Goal: Transaction & Acquisition: Purchase product/service

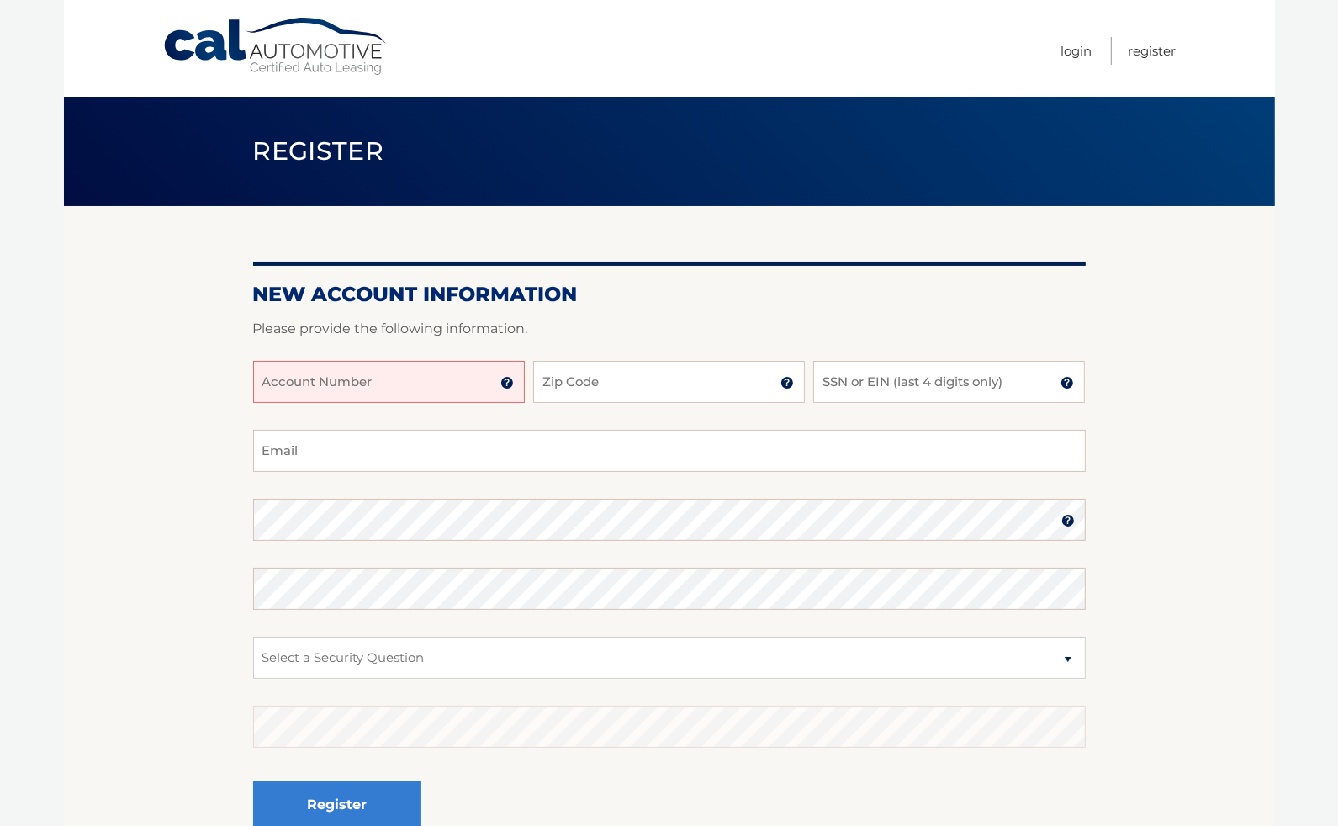
click at [374, 394] on input "Account Number" at bounding box center [389, 382] width 272 height 42
type input "44456010597"
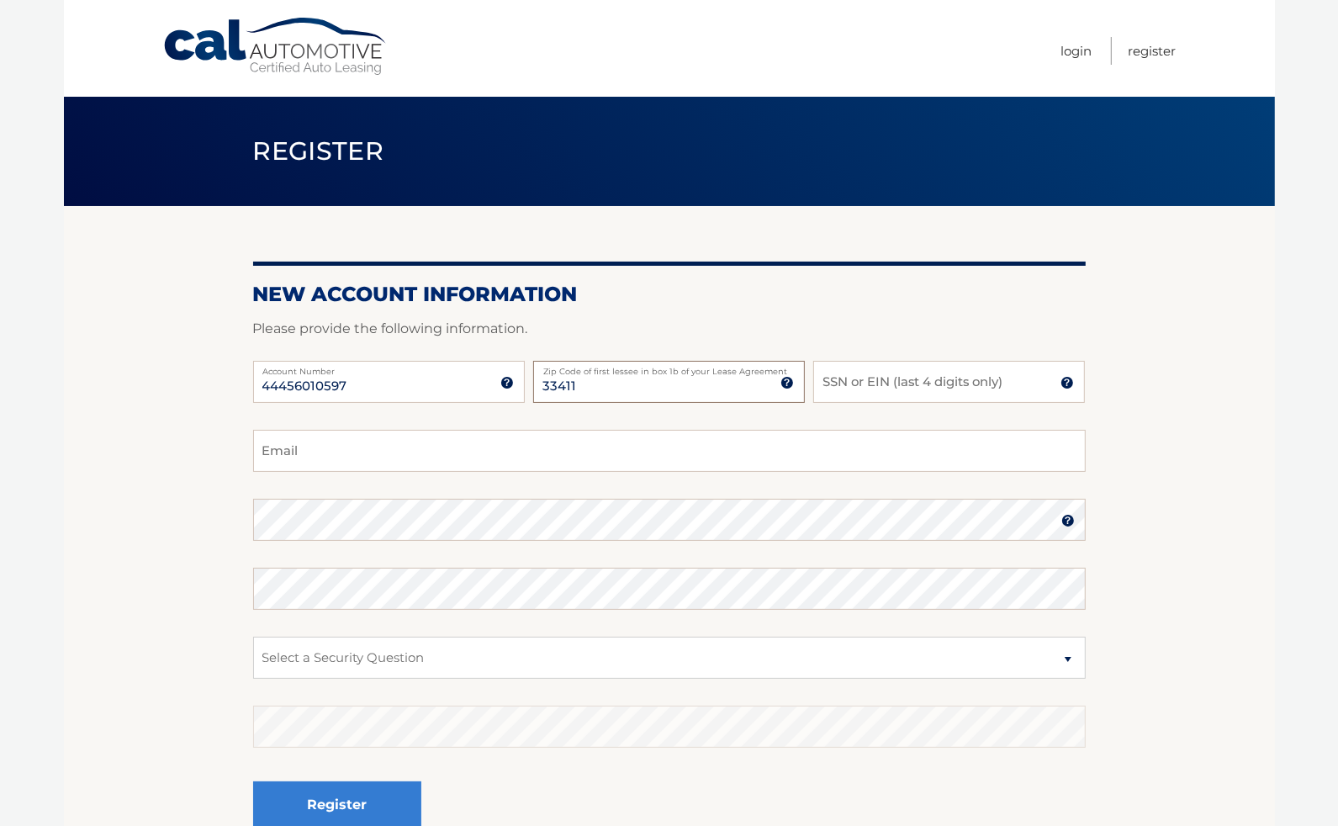
type input "33411"
type input "8676"
type input "mneirajr@gmail.com"
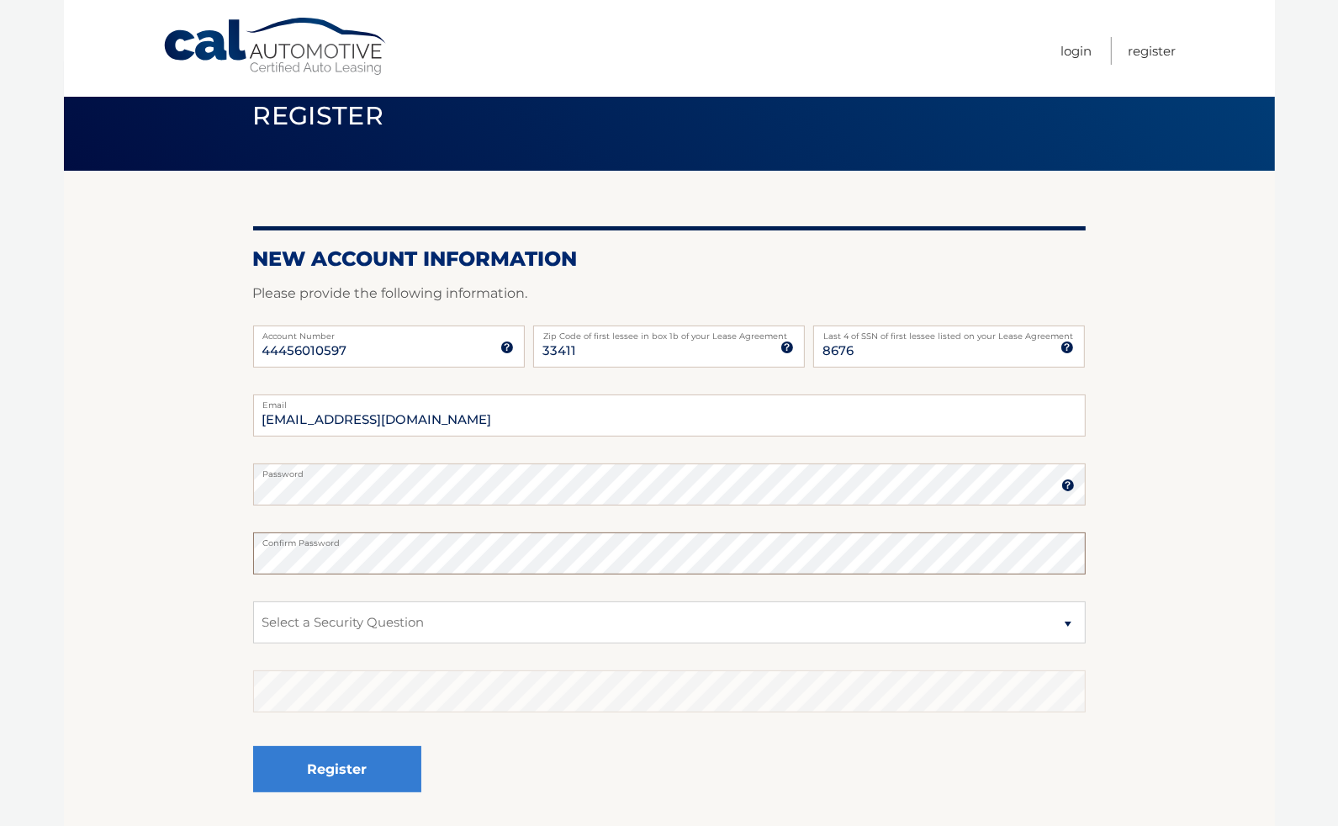
scroll to position [38, 0]
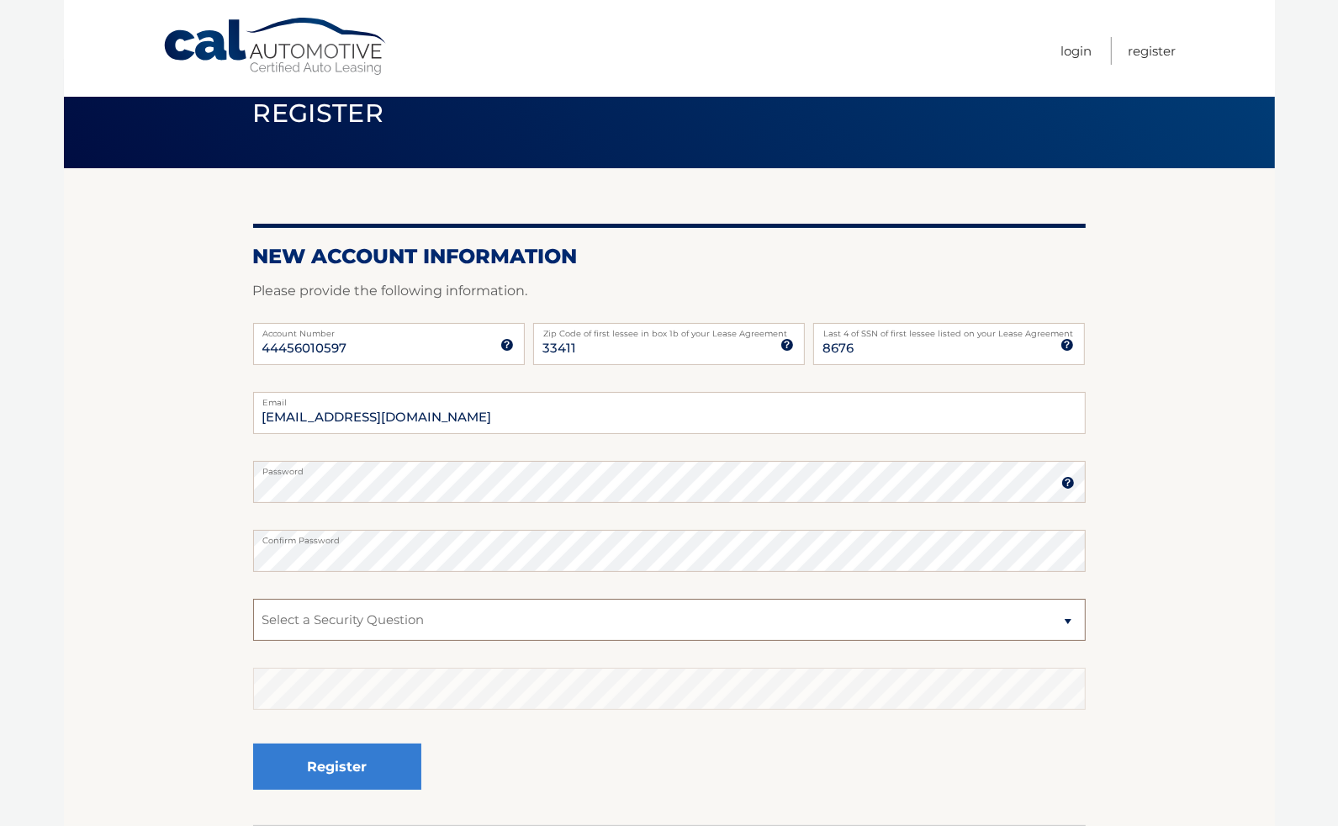
click at [400, 620] on select "Select a Security Question What was the name of your elementary school? What is…" at bounding box center [669, 620] width 833 height 42
select select "2"
click at [253, 599] on select "Select a Security Question What was the name of your elementary school? What is…" at bounding box center [669, 620] width 833 height 42
click at [374, 766] on button "Register" at bounding box center [337, 767] width 168 height 46
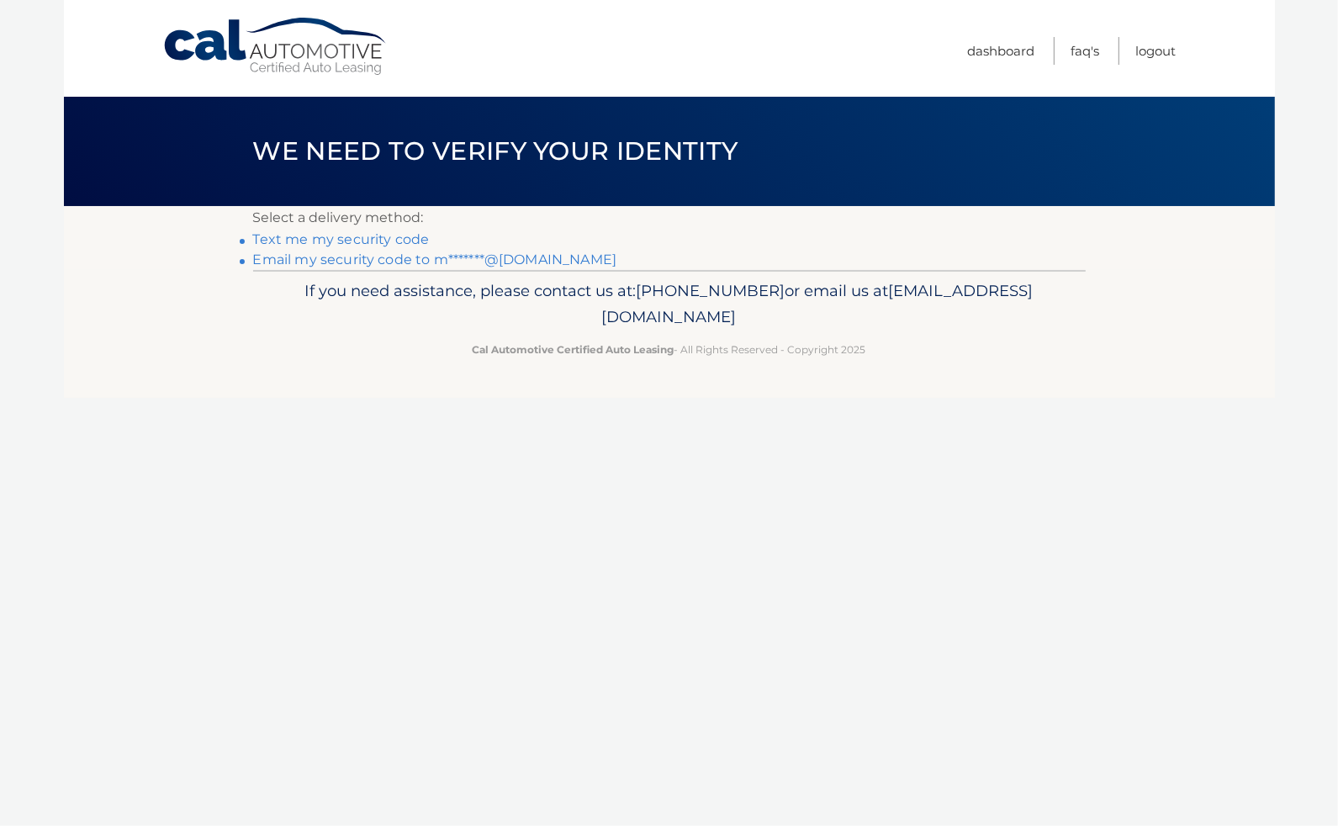
click at [329, 240] on link "Text me my security code" at bounding box center [341, 239] width 177 height 16
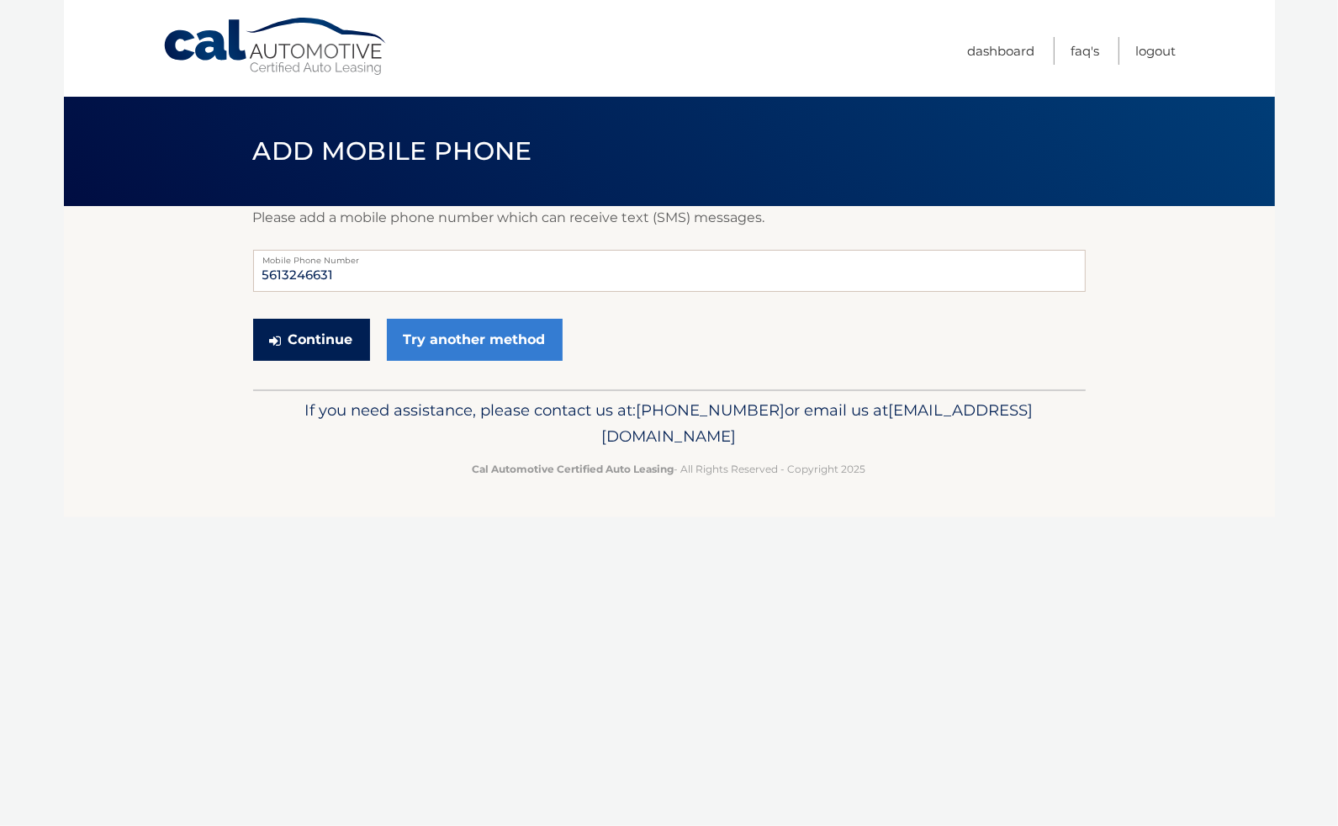
click at [316, 342] on button "Continue" at bounding box center [311, 340] width 117 height 42
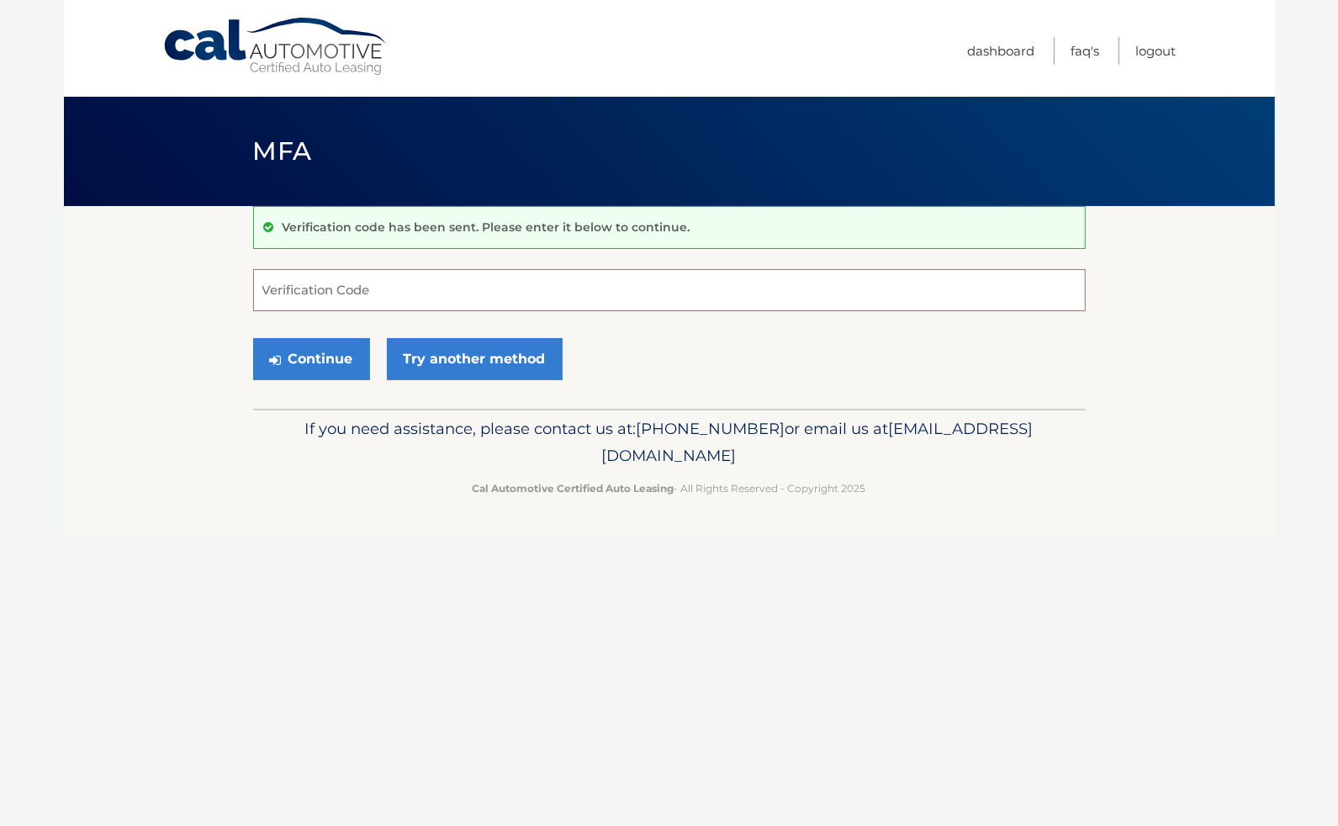
click at [385, 294] on input "Verification Code" at bounding box center [669, 290] width 833 height 42
type input "888288"
click at [316, 357] on button "Continue" at bounding box center [311, 359] width 117 height 42
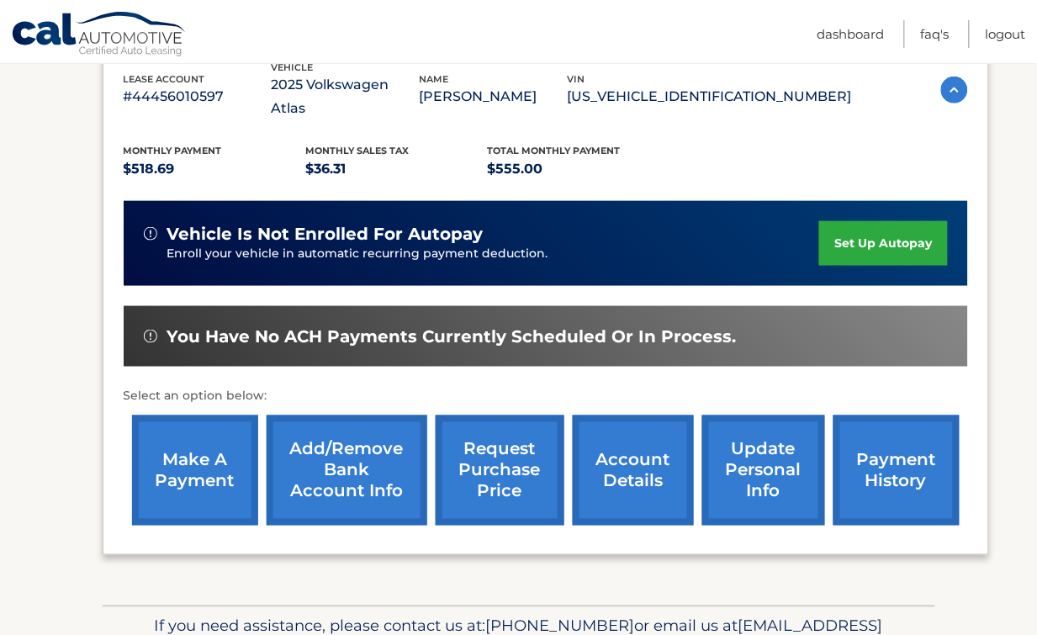
scroll to position [332, 0]
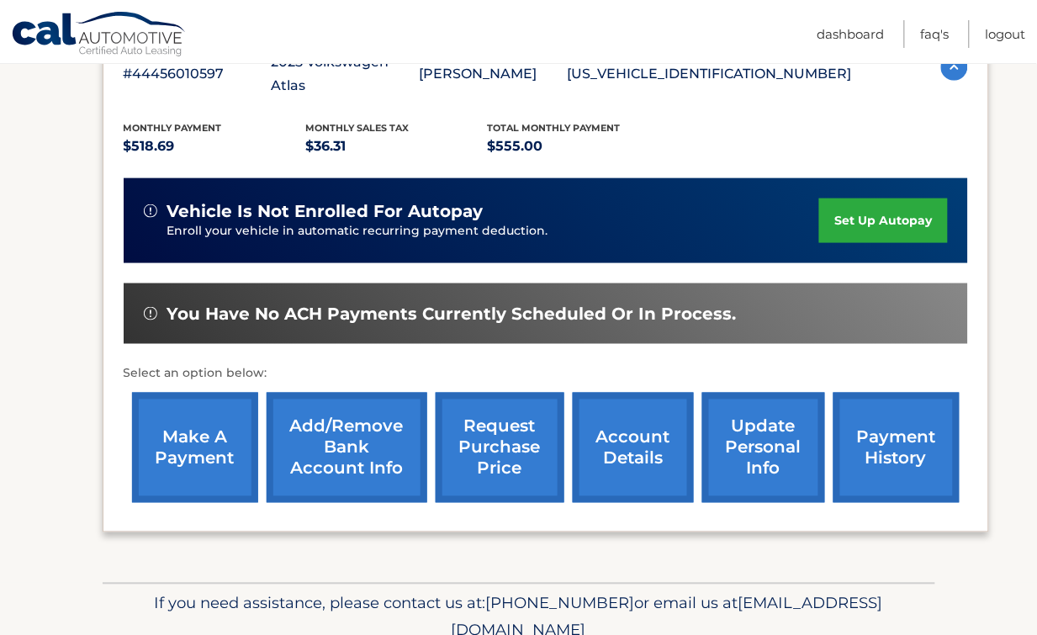
click at [492, 400] on link "request purchase price" at bounding box center [500, 448] width 129 height 110
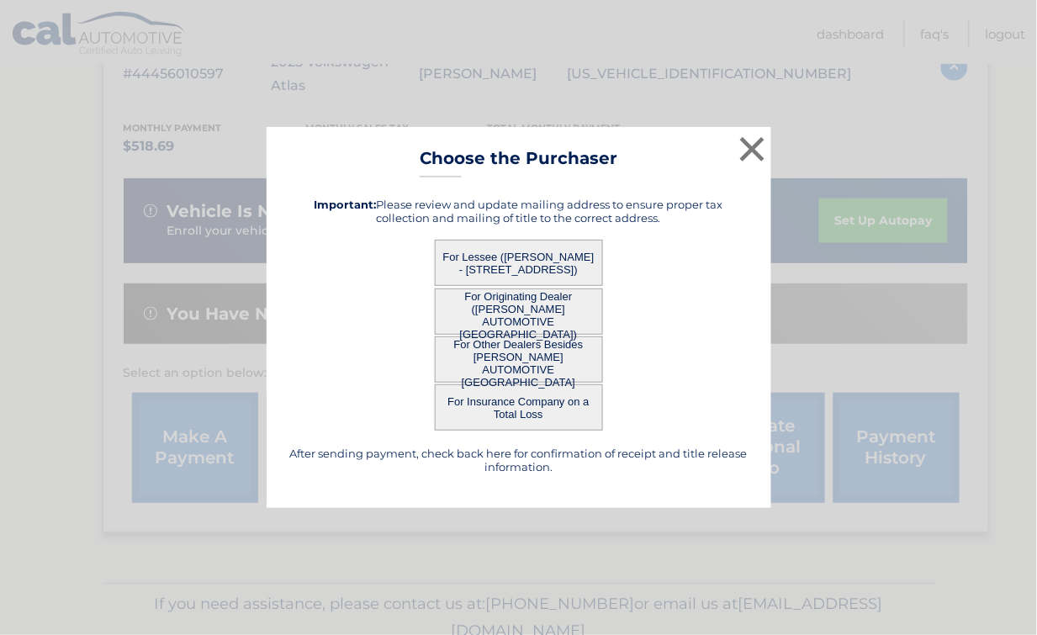
click at [506, 252] on button "For Lessee ([PERSON_NAME] - [STREET_ADDRESS])" at bounding box center [519, 263] width 168 height 46
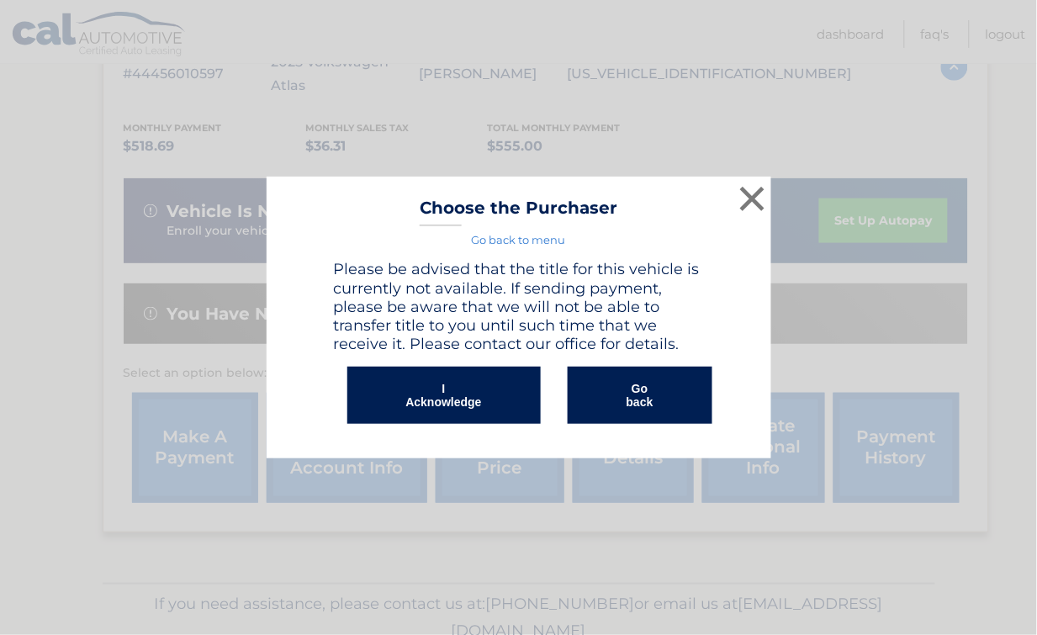
click at [464, 382] on button "I Acknowledge" at bounding box center [443, 395] width 193 height 57
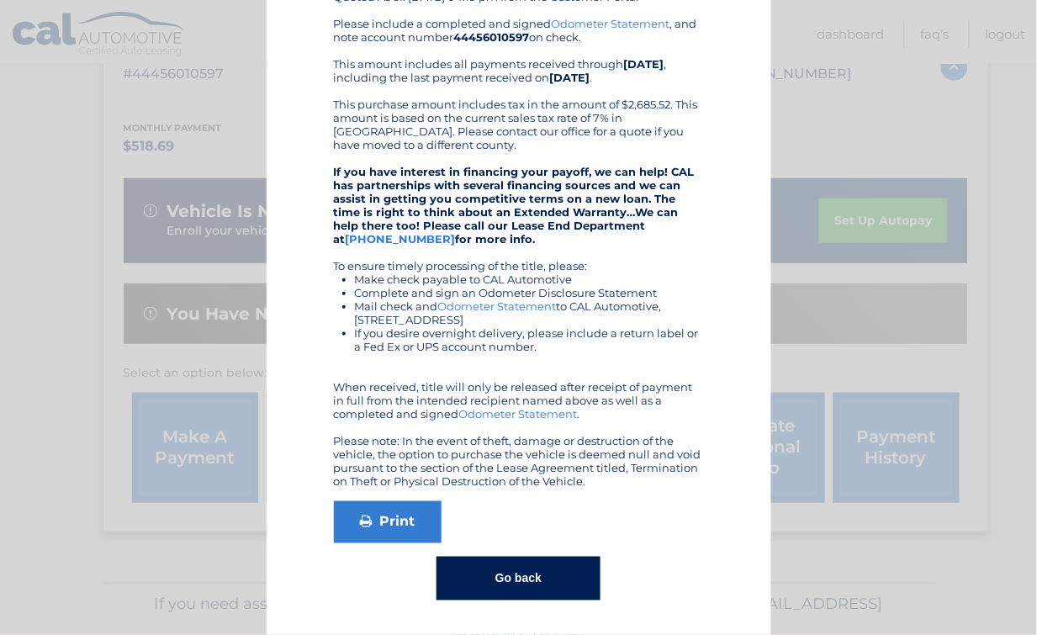
scroll to position [0, 0]
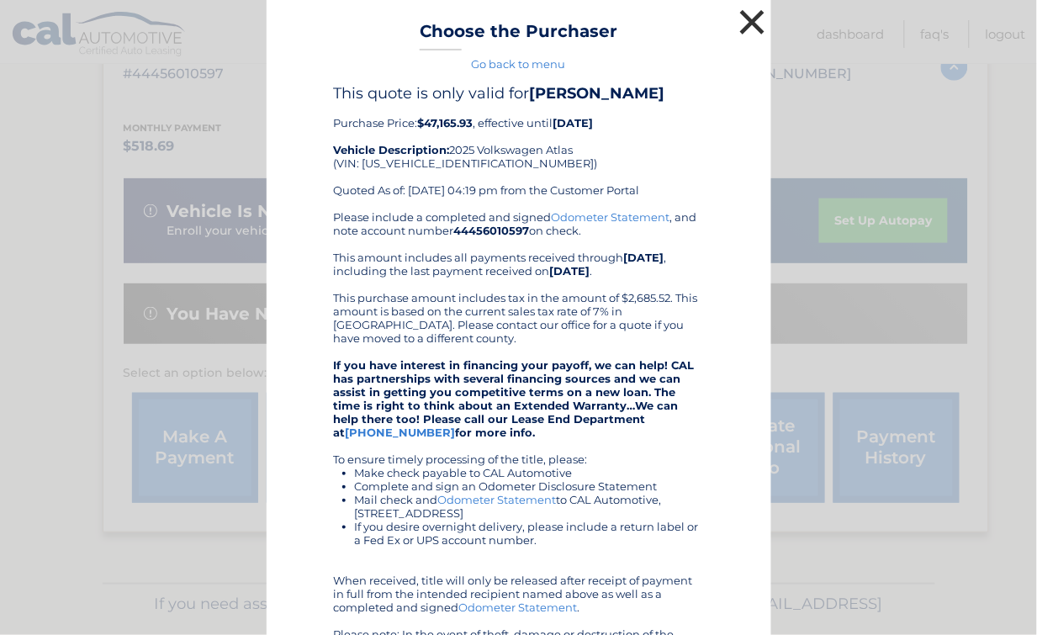
click at [745, 27] on button "×" at bounding box center [753, 22] width 34 height 34
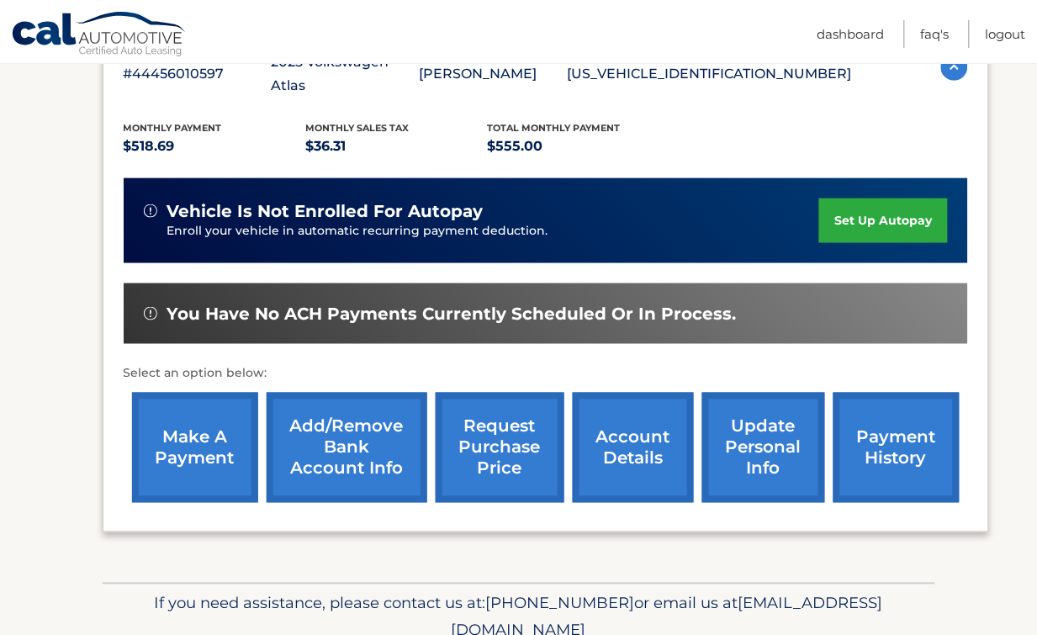
click at [217, 426] on link "make a payment" at bounding box center [195, 448] width 126 height 110
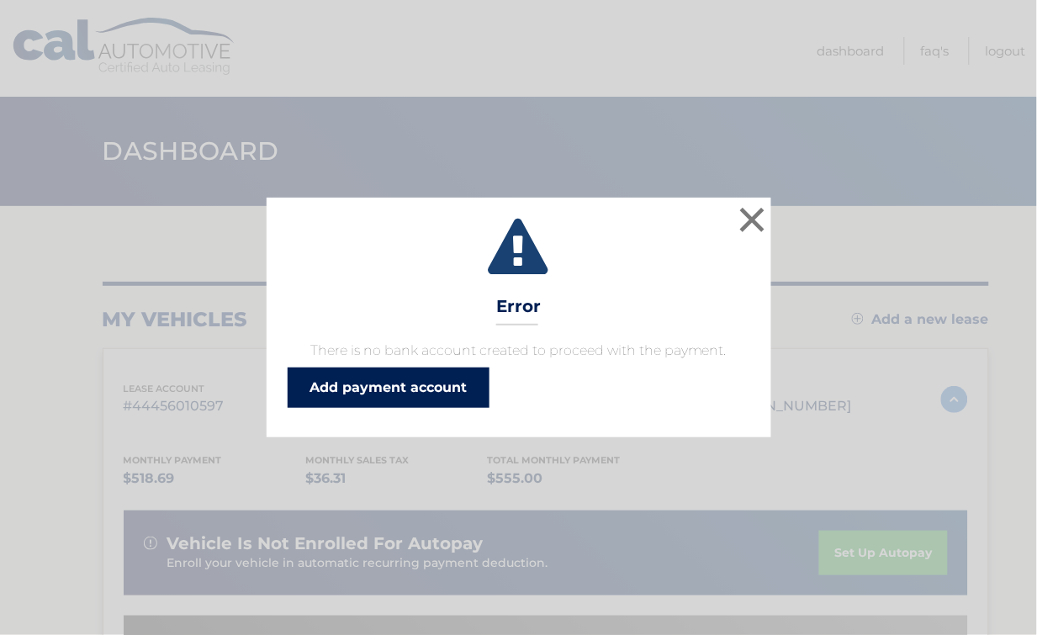
click at [341, 389] on link "Add payment account" at bounding box center [389, 388] width 202 height 40
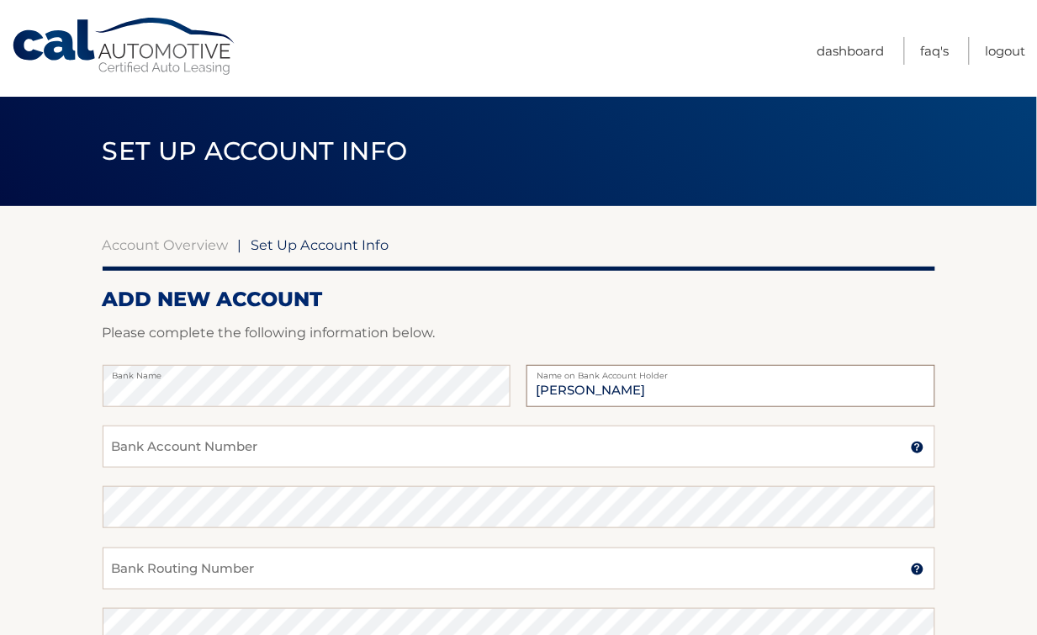
type input "Mauricio Neira"
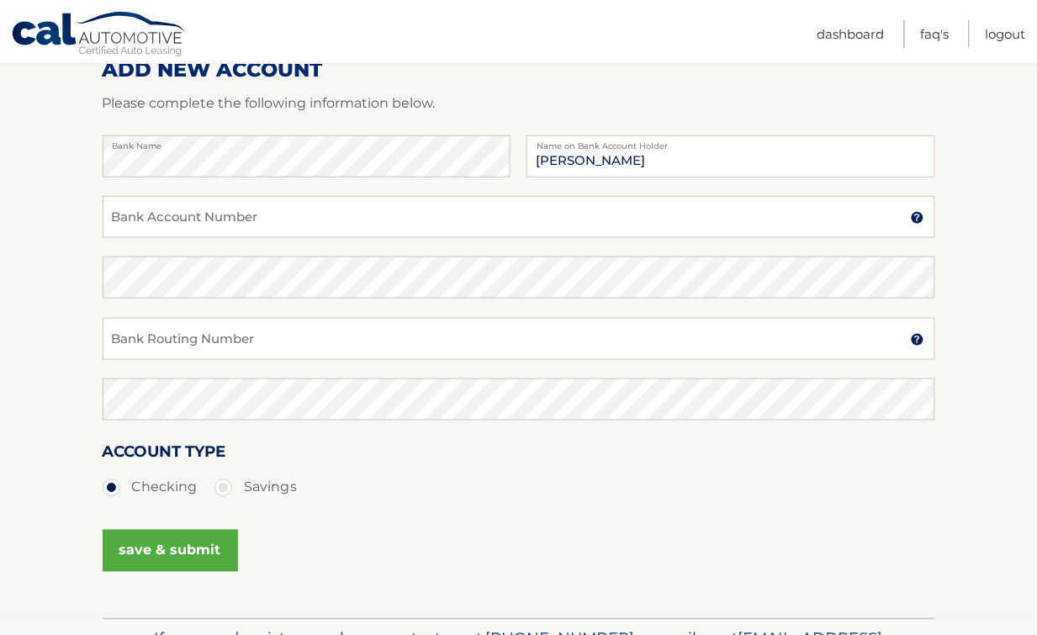
scroll to position [237, 0]
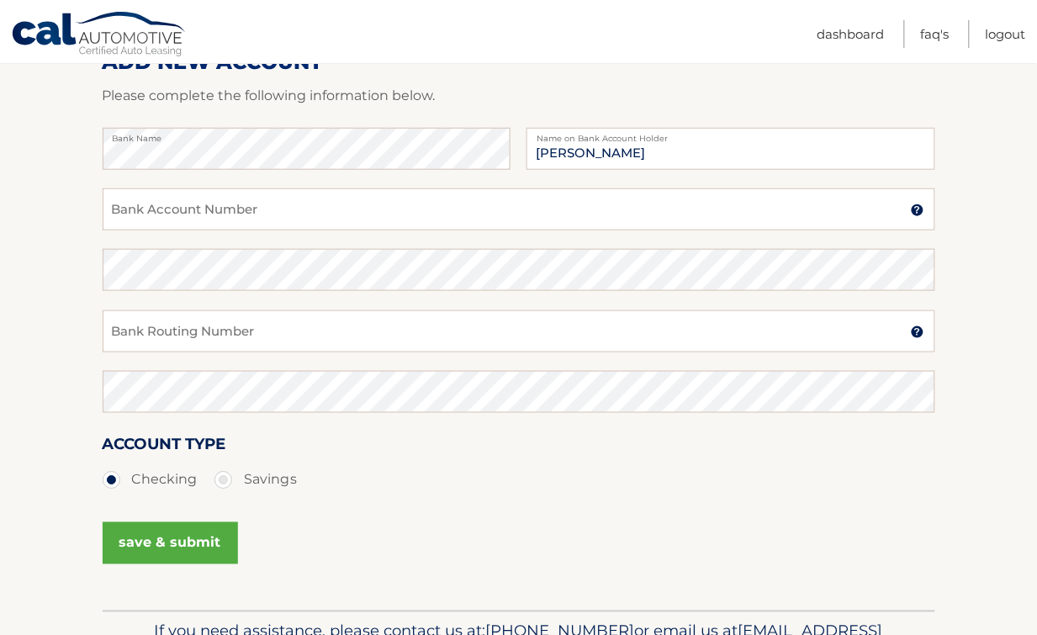
click at [190, 338] on input "Bank Routing Number" at bounding box center [519, 331] width 833 height 42
paste input "267084131"
type input "267084131"
click at [382, 464] on ul "Checking Savings" at bounding box center [519, 481] width 833 height 34
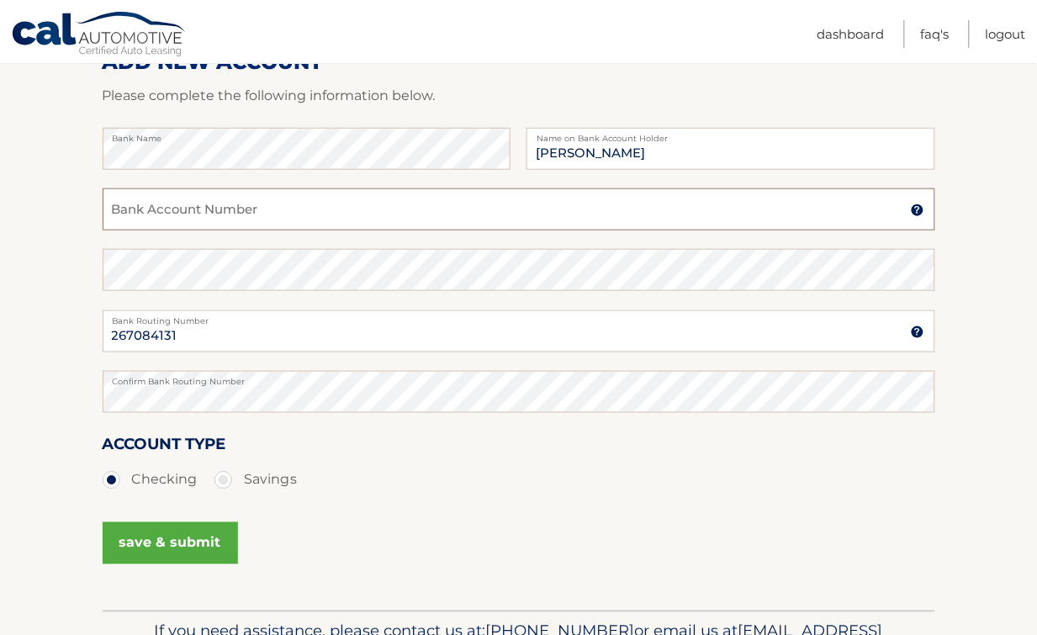
click at [213, 217] on input "Bank Account Number" at bounding box center [519, 209] width 833 height 42
paste input "296983916"
type input "296983916"
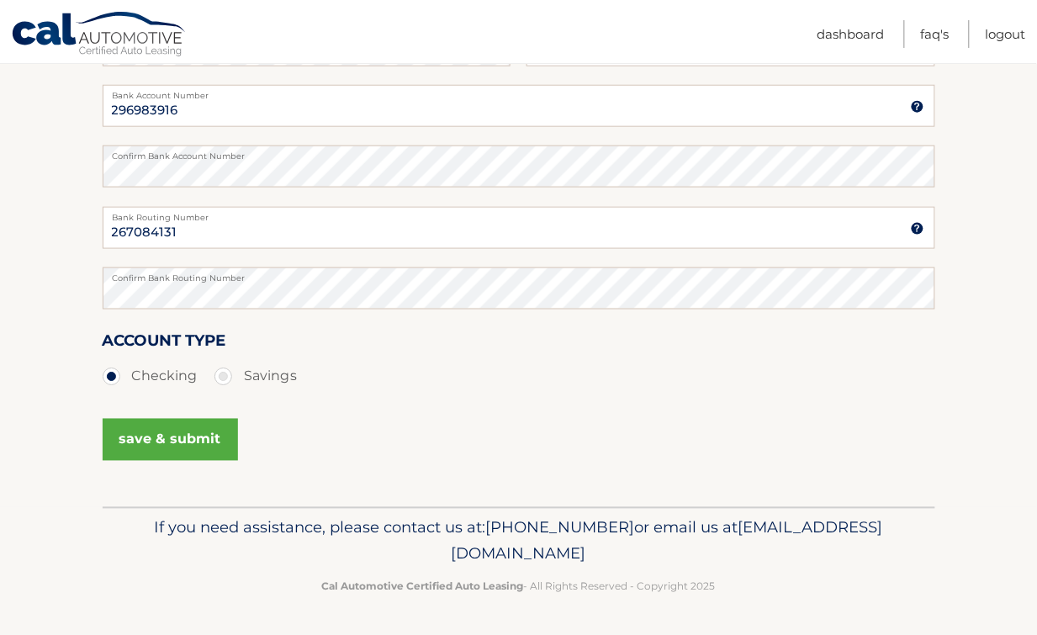
click at [211, 433] on button "save & submit" at bounding box center [170, 440] width 135 height 42
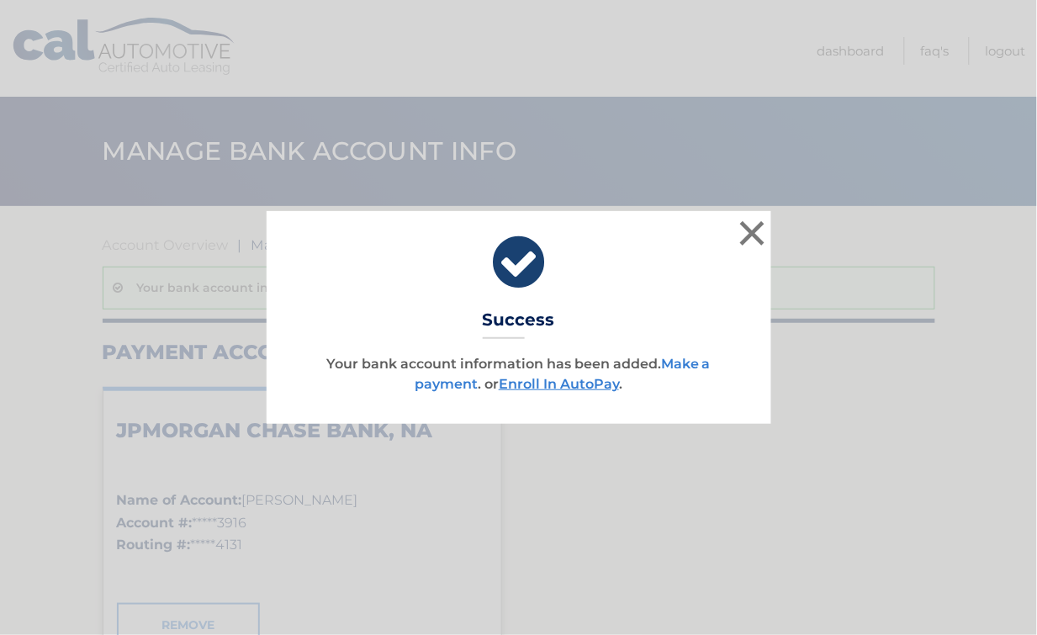
click at [683, 363] on link "Make a payment" at bounding box center [563, 374] width 296 height 36
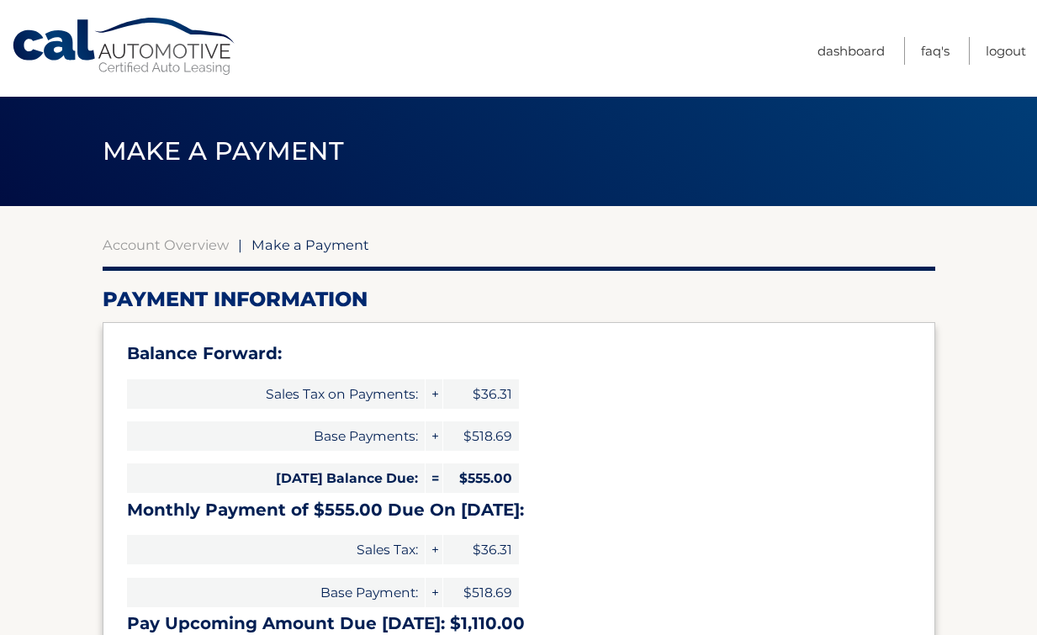
select select "YTFmMjgzZjMtNGMxZi00MGFiLWJmOWMtNjY3MGY4Zjg5ODM1"
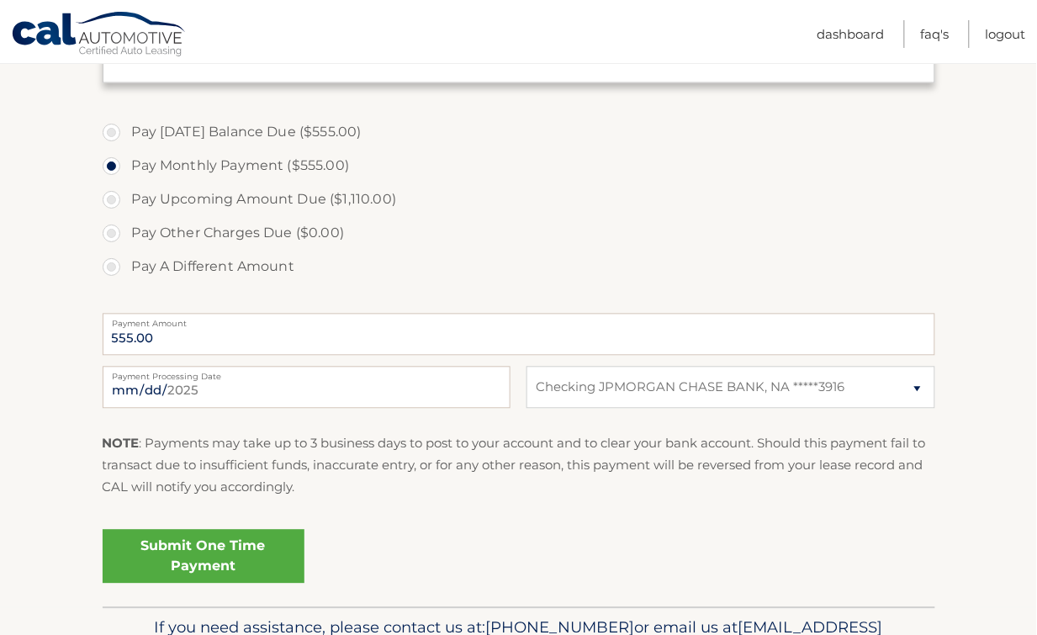
scroll to position [581, 0]
click at [237, 554] on link "Submit One Time Payment" at bounding box center [204, 556] width 202 height 54
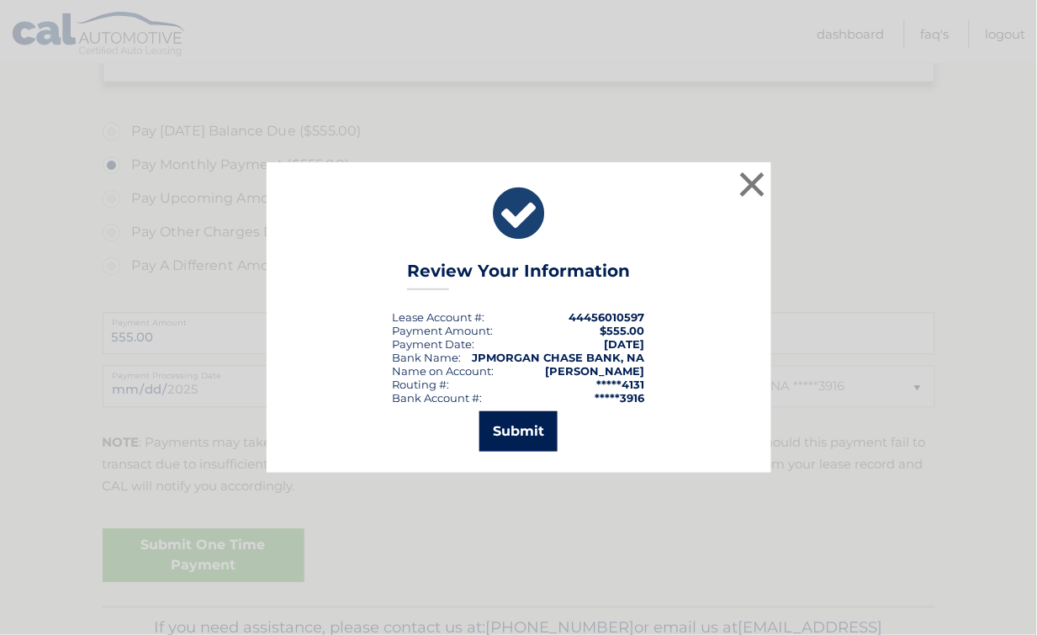
drag, startPoint x: 521, startPoint y: 433, endPoint x: 466, endPoint y: 97, distance: 340.9
click at [520, 433] on button "Submit" at bounding box center [519, 431] width 78 height 40
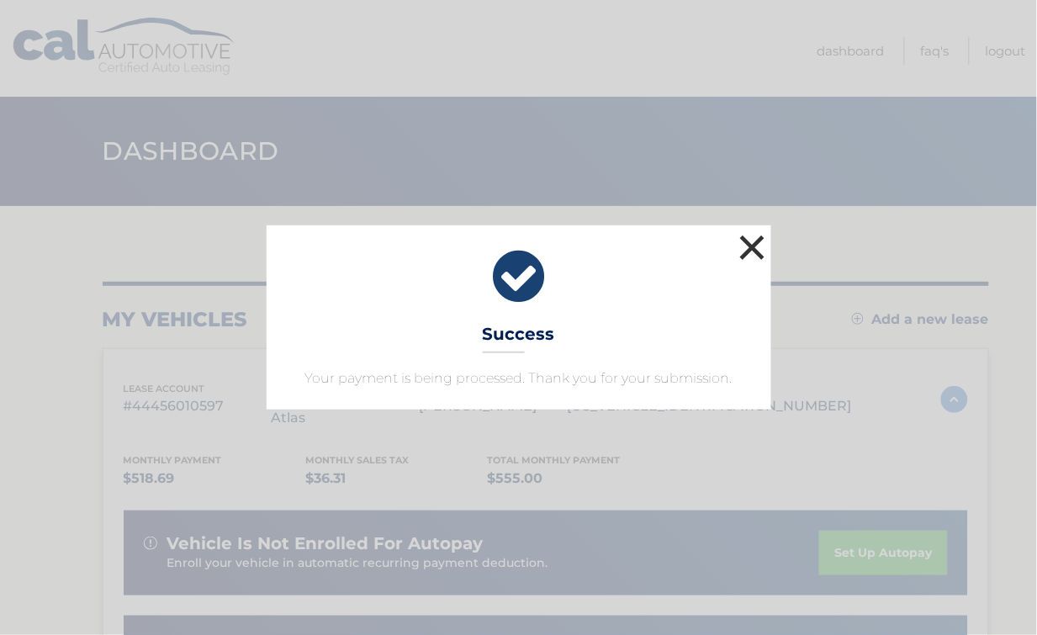
click at [755, 254] on button "×" at bounding box center [753, 248] width 34 height 34
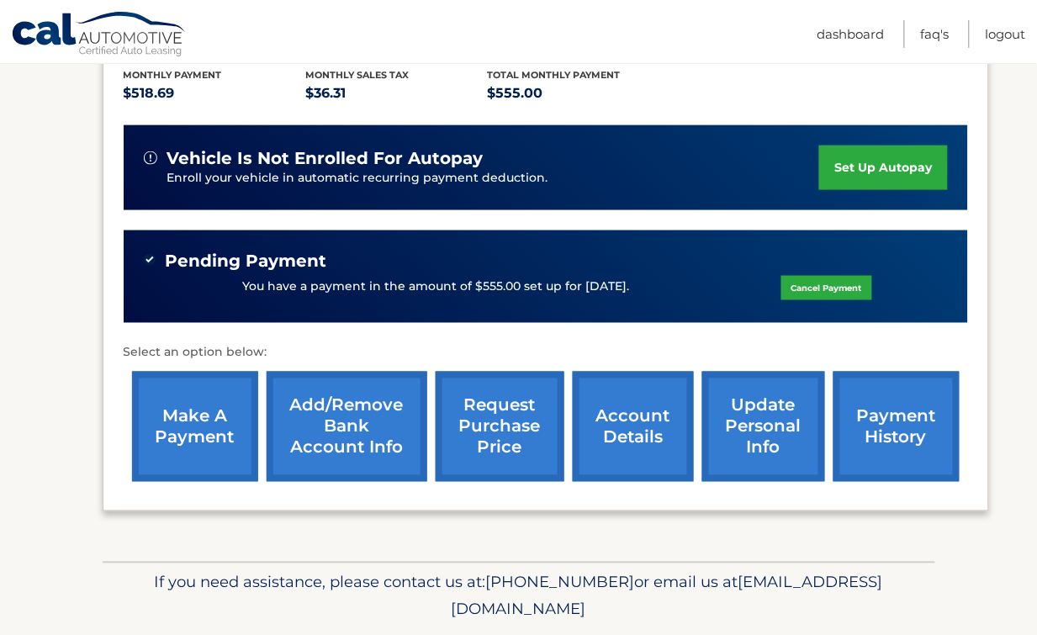
scroll to position [388, 0]
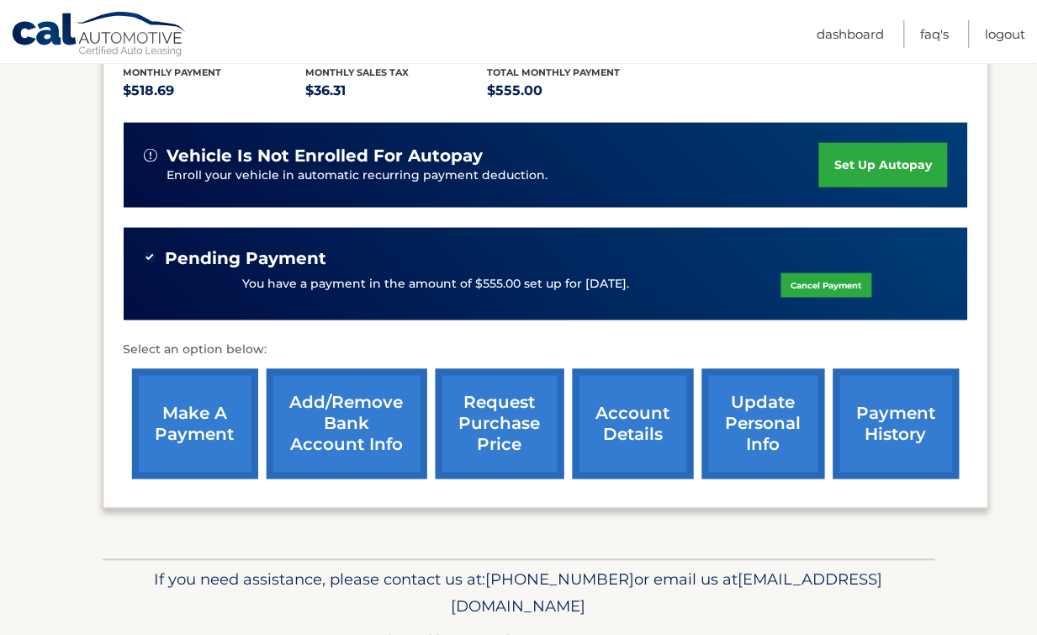
click at [607, 391] on link "account details" at bounding box center [633, 424] width 121 height 110
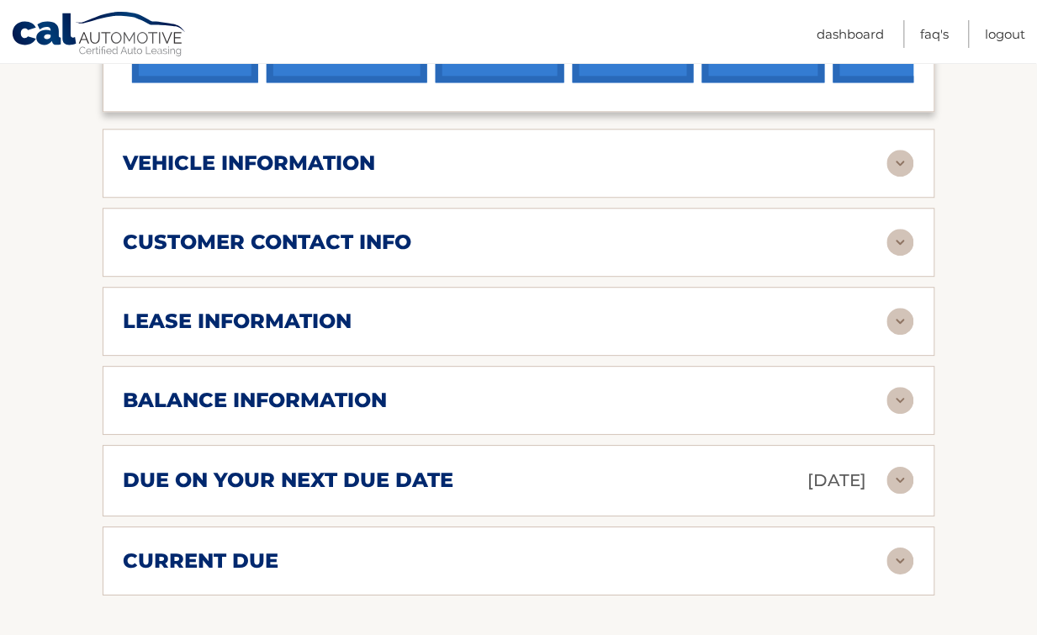
scroll to position [804, 0]
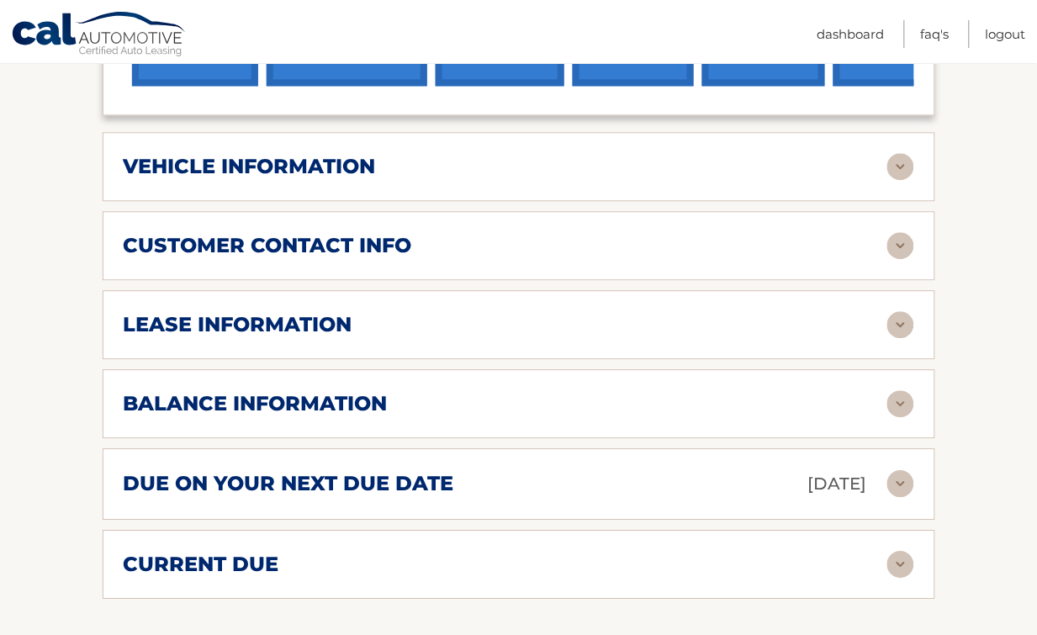
click at [393, 471] on h2 "due on your next due date" at bounding box center [289, 483] width 331 height 25
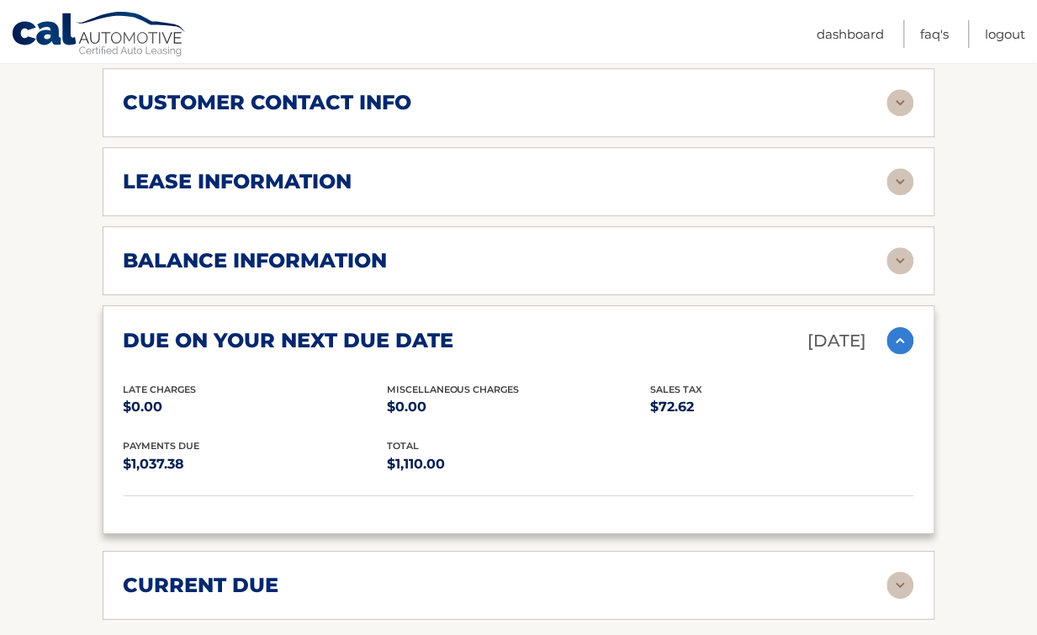
scroll to position [953, 0]
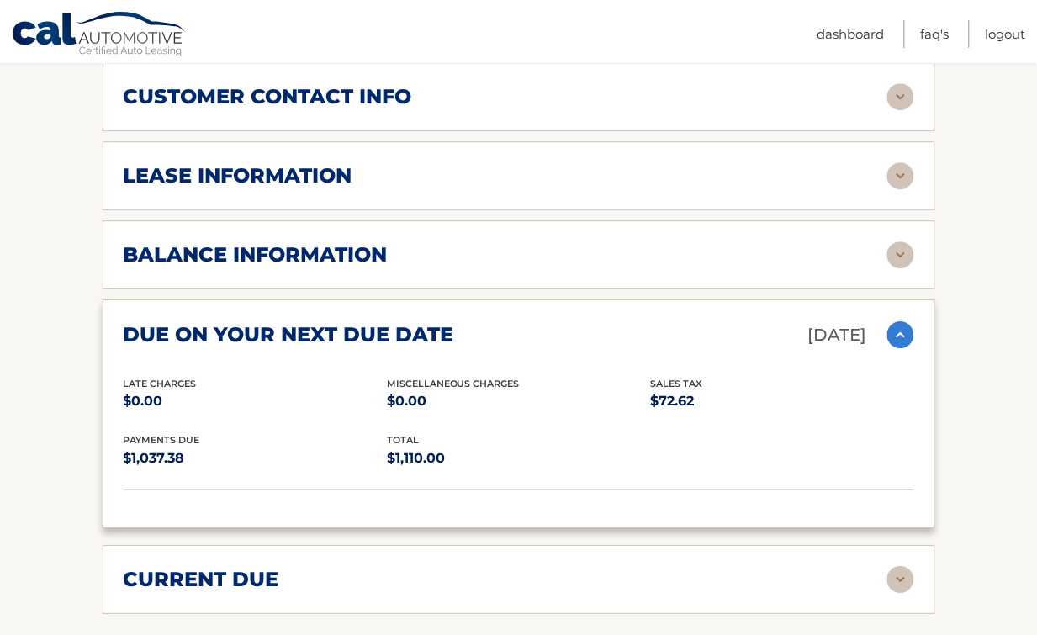
click at [278, 567] on h2 "current due" at bounding box center [202, 579] width 156 height 25
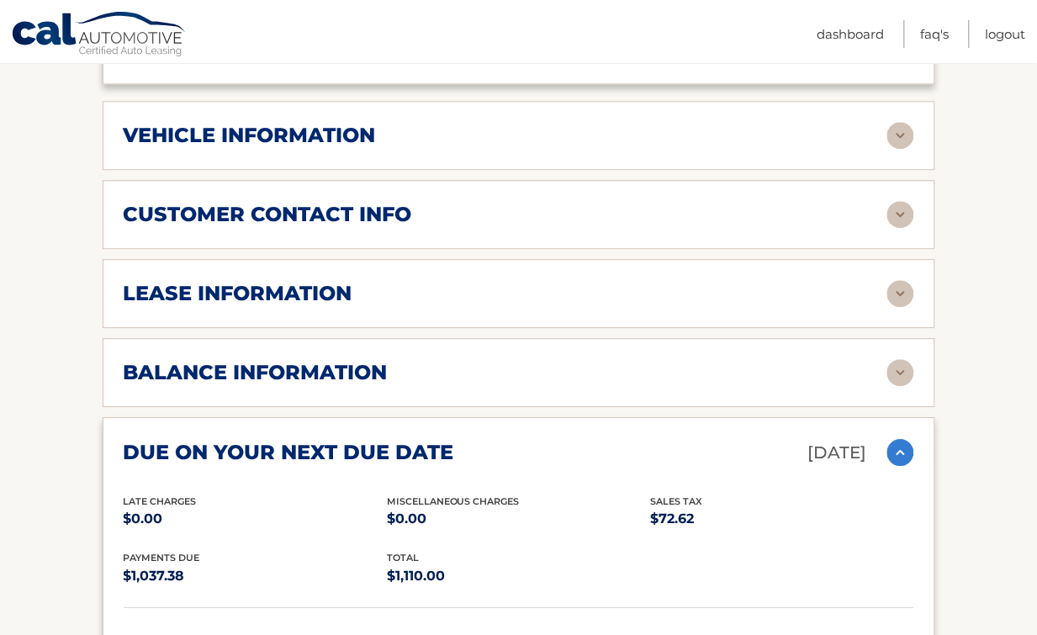
scroll to position [831, 0]
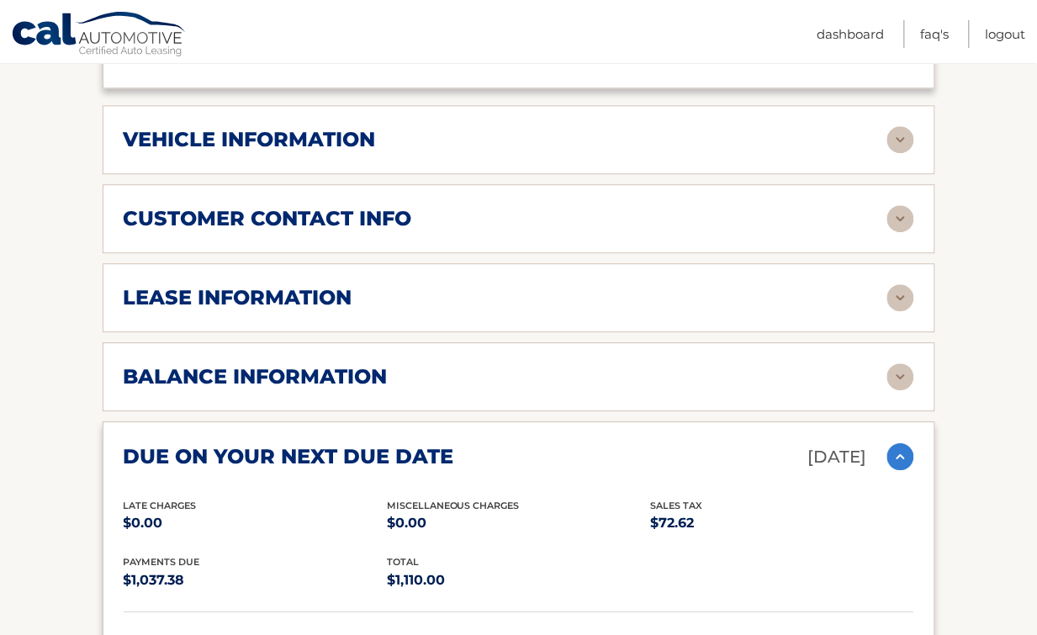
click at [366, 374] on div "balance information Payments Received 1 Payments Remaining 38 Next Payment will…" at bounding box center [519, 376] width 833 height 69
click at [355, 364] on h2 "balance information" at bounding box center [256, 376] width 264 height 25
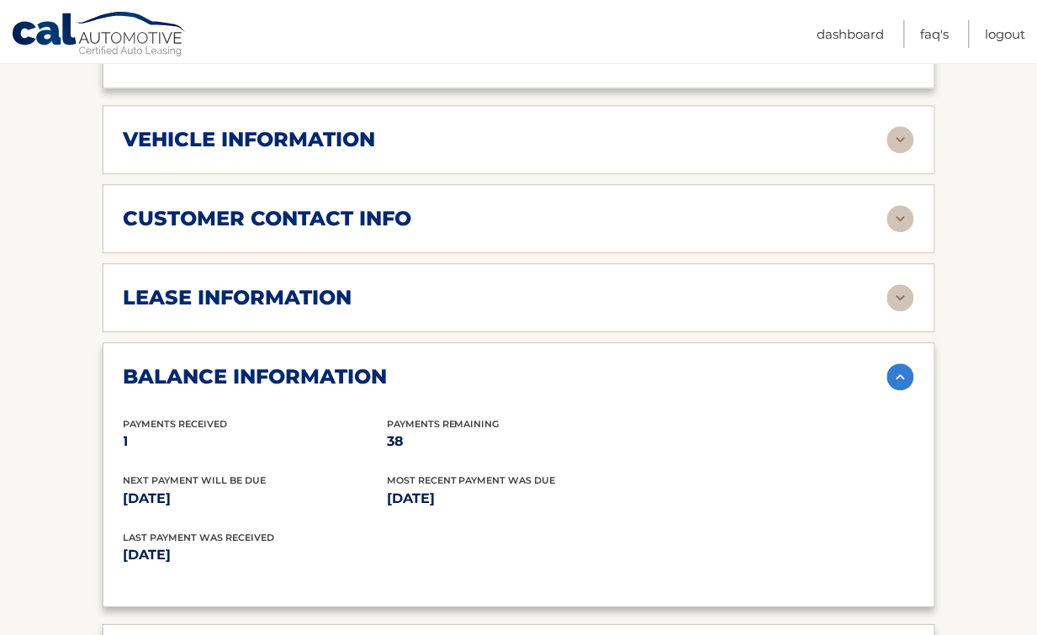
click at [363, 285] on div "lease information" at bounding box center [506, 297] width 764 height 25
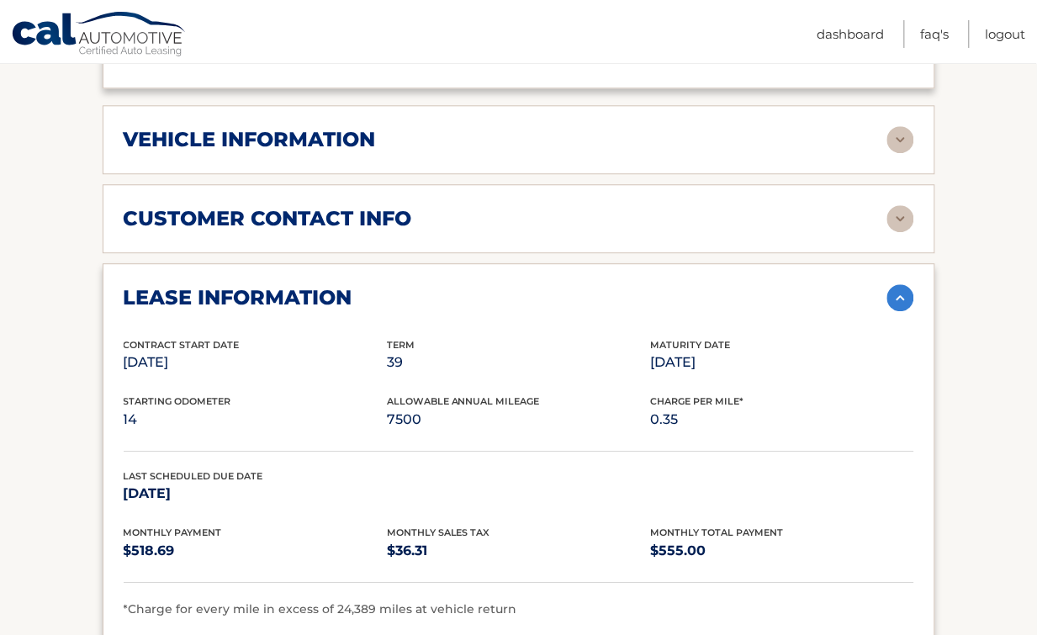
click at [397, 206] on h2 "customer contact info" at bounding box center [268, 218] width 289 height 25
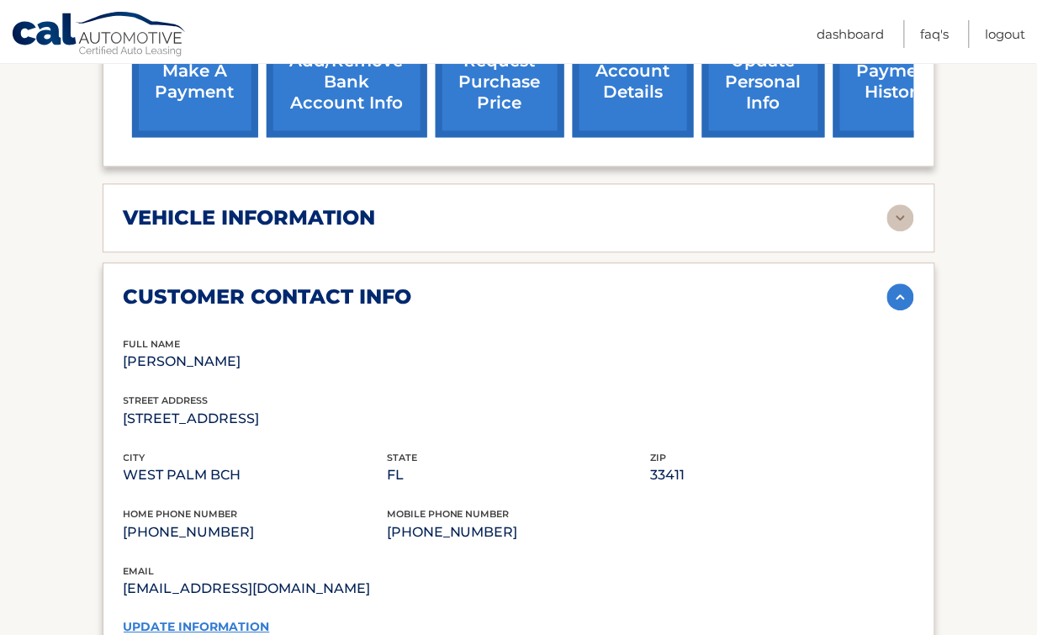
scroll to position [711, 0]
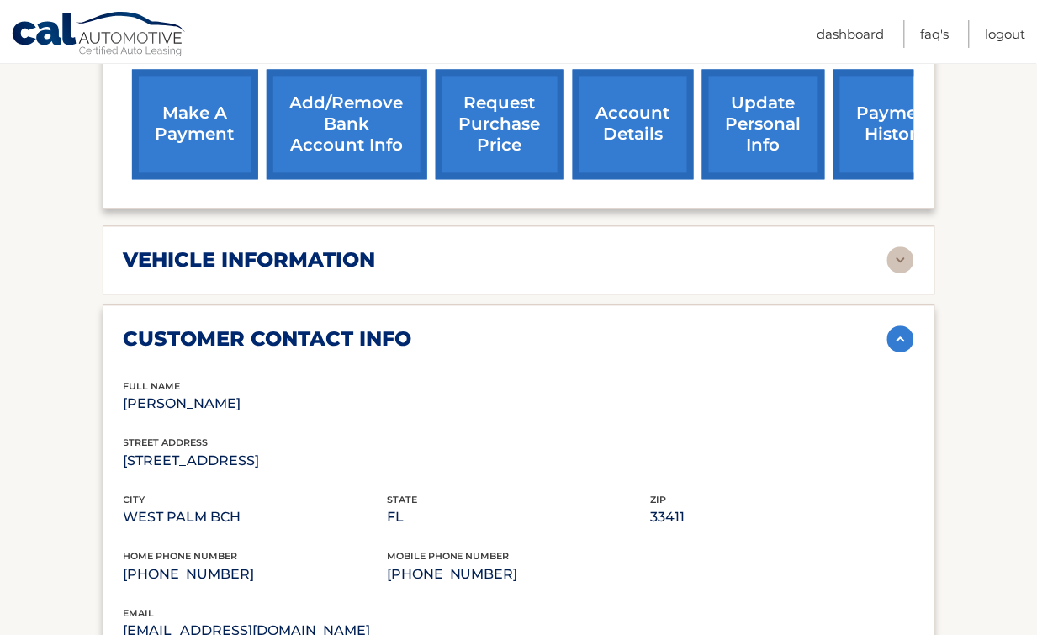
click at [335, 247] on h2 "vehicle information" at bounding box center [250, 259] width 252 height 25
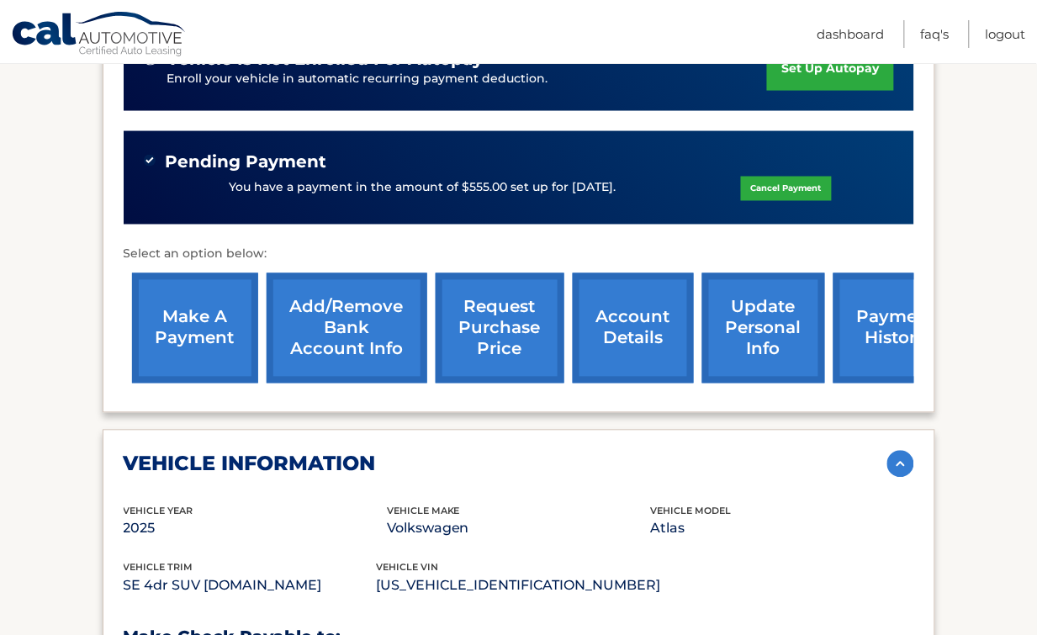
scroll to position [0, 0]
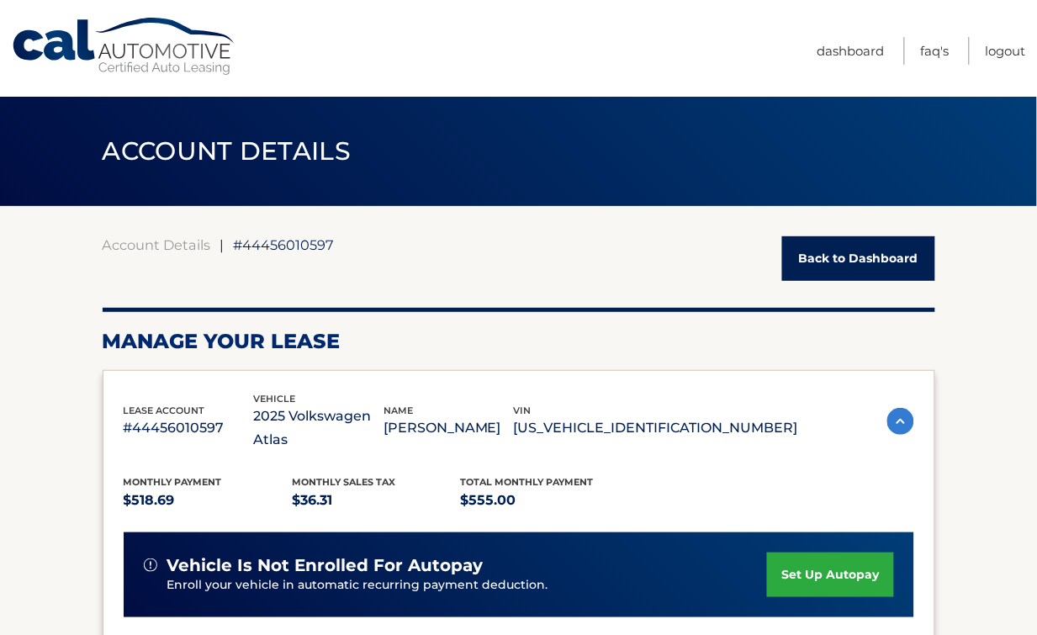
click at [887, 263] on link "Back to Dashboard" at bounding box center [858, 258] width 153 height 45
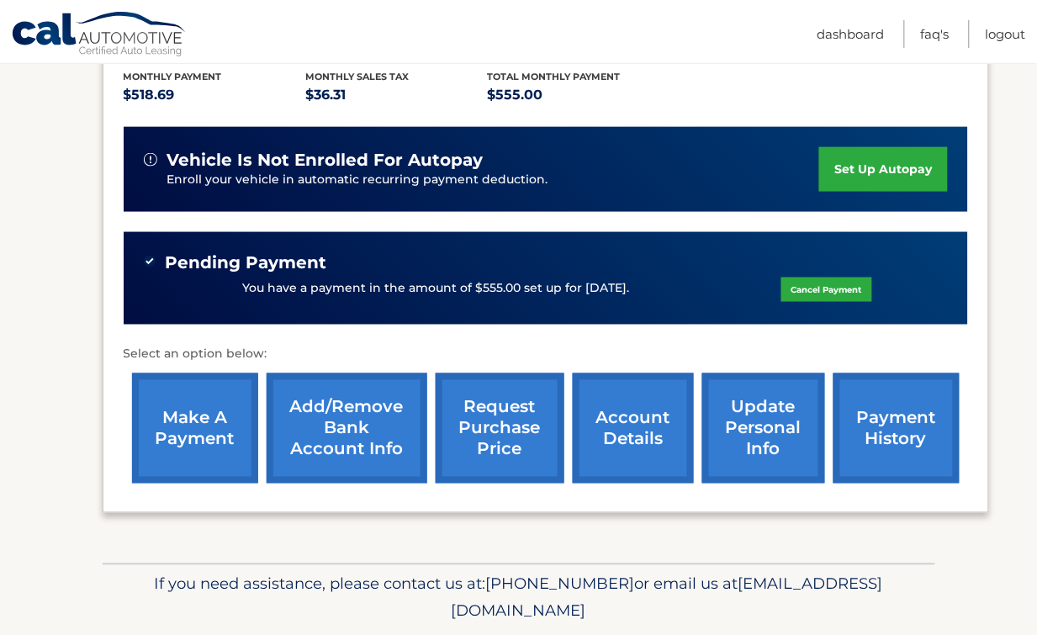
scroll to position [379, 0]
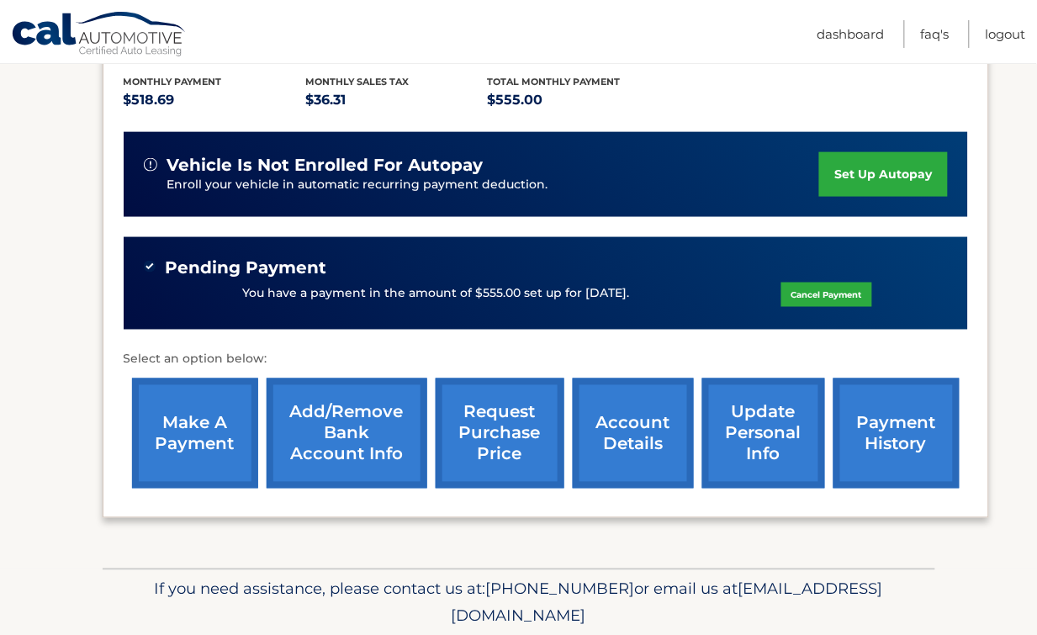
click at [870, 421] on link "payment history" at bounding box center [897, 434] width 126 height 110
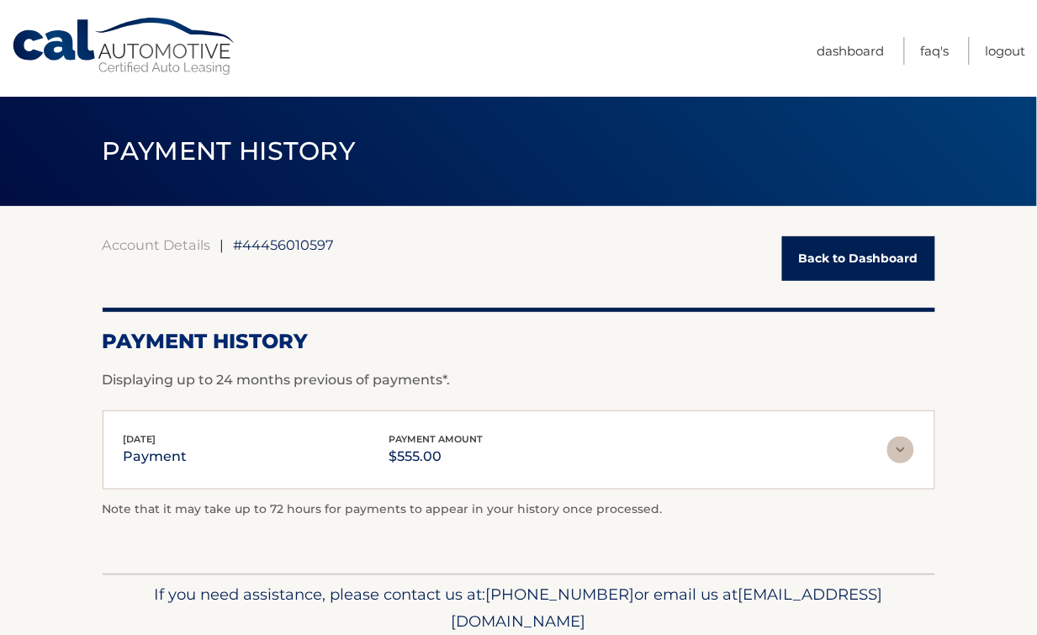
scroll to position [65, 0]
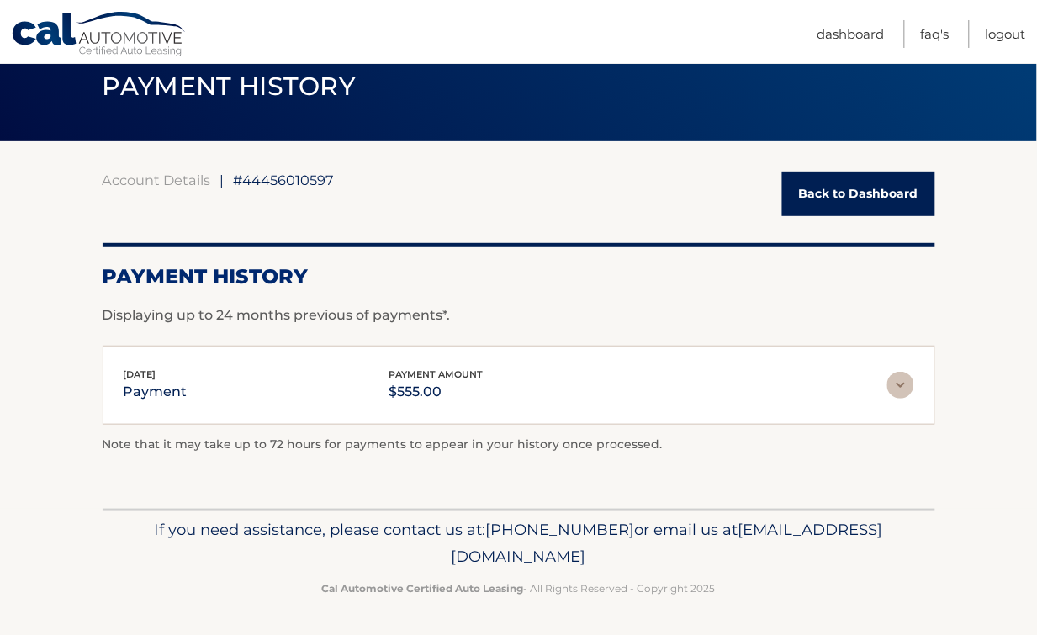
click at [900, 387] on img at bounding box center [901, 385] width 27 height 27
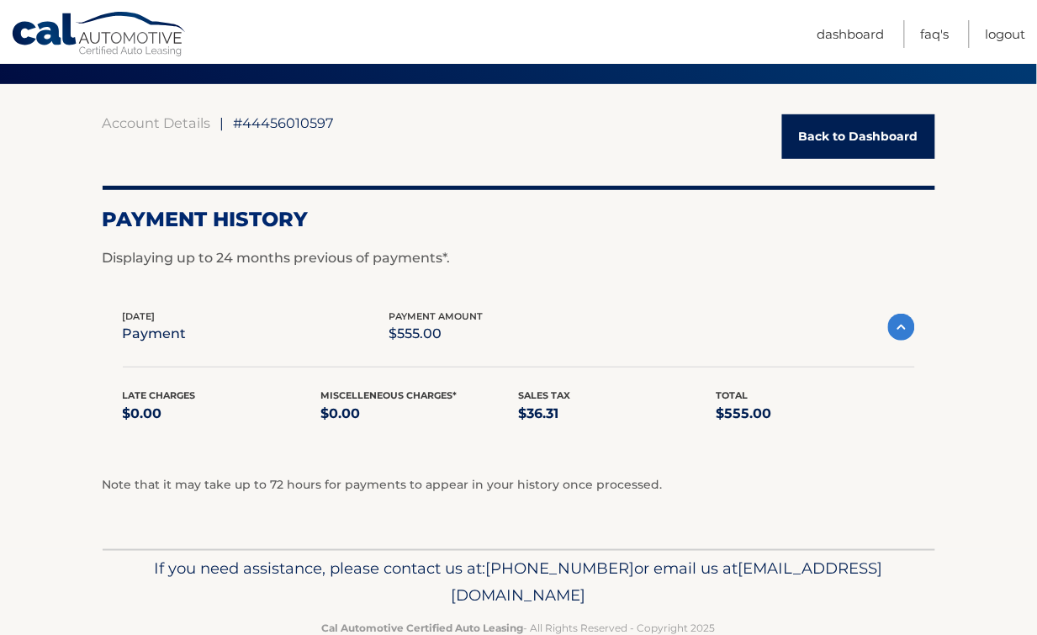
scroll to position [112, 0]
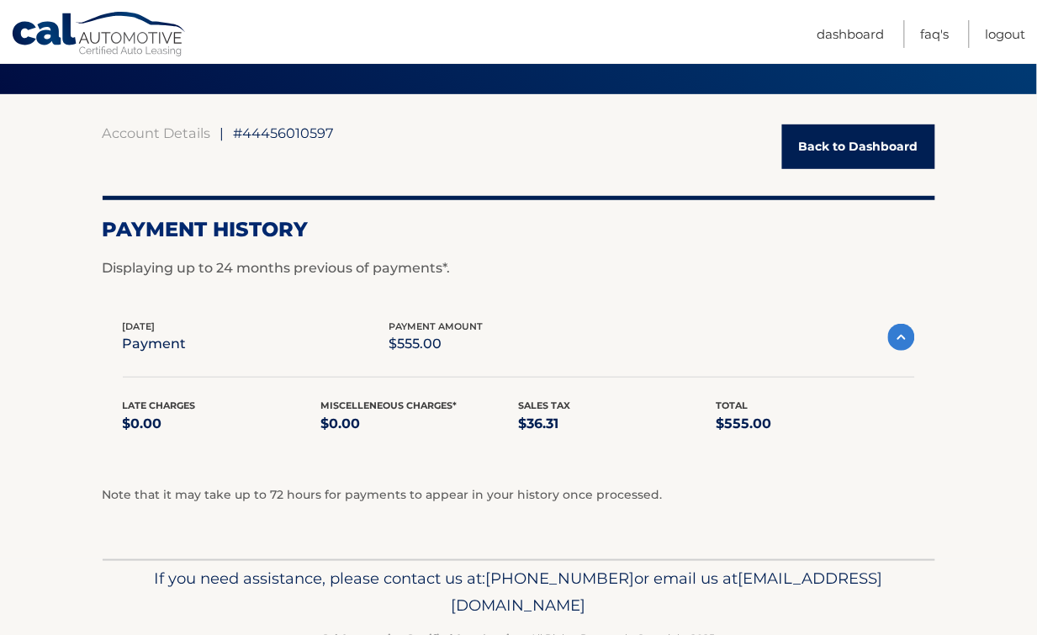
click at [909, 334] on img at bounding box center [901, 337] width 27 height 27
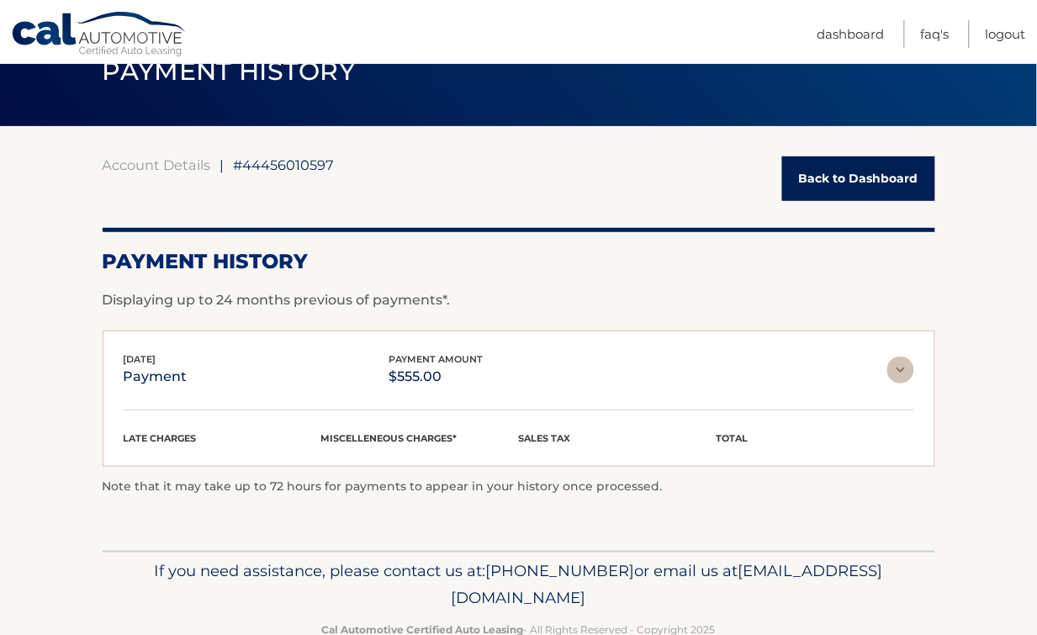
scroll to position [65, 0]
